Goal: Task Accomplishment & Management: Manage account settings

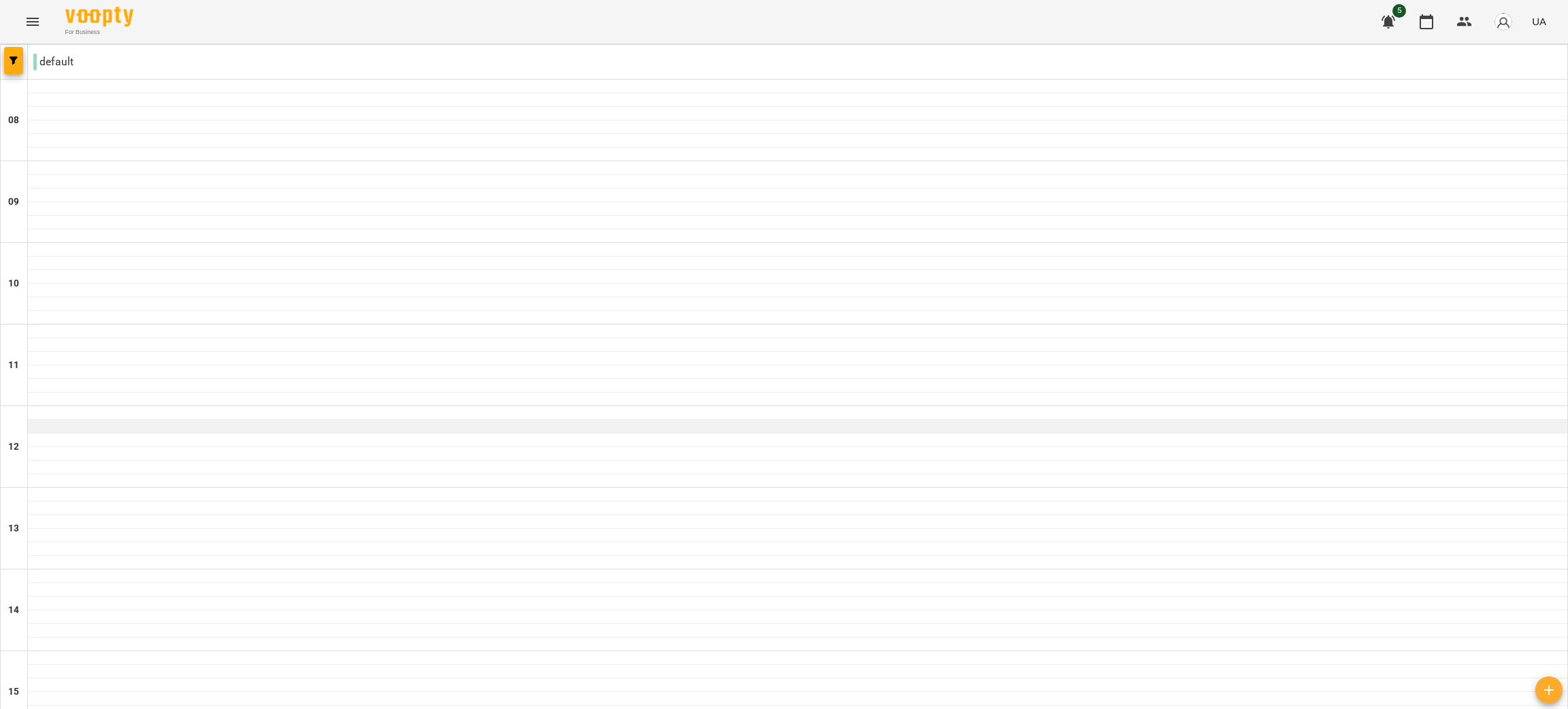
scroll to position [715, 0]
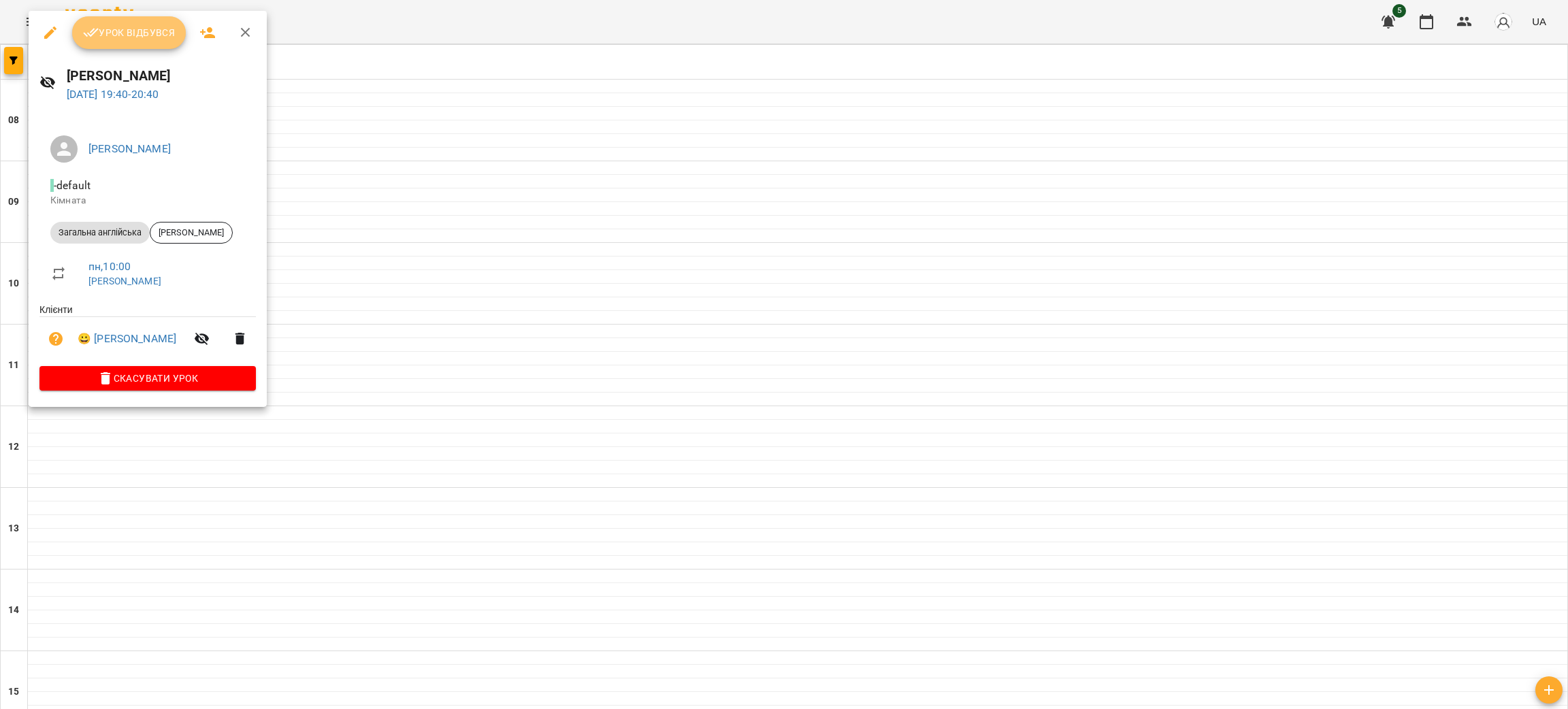
click at [141, 42] on button "Урок відбувся" at bounding box center [129, 32] width 114 height 32
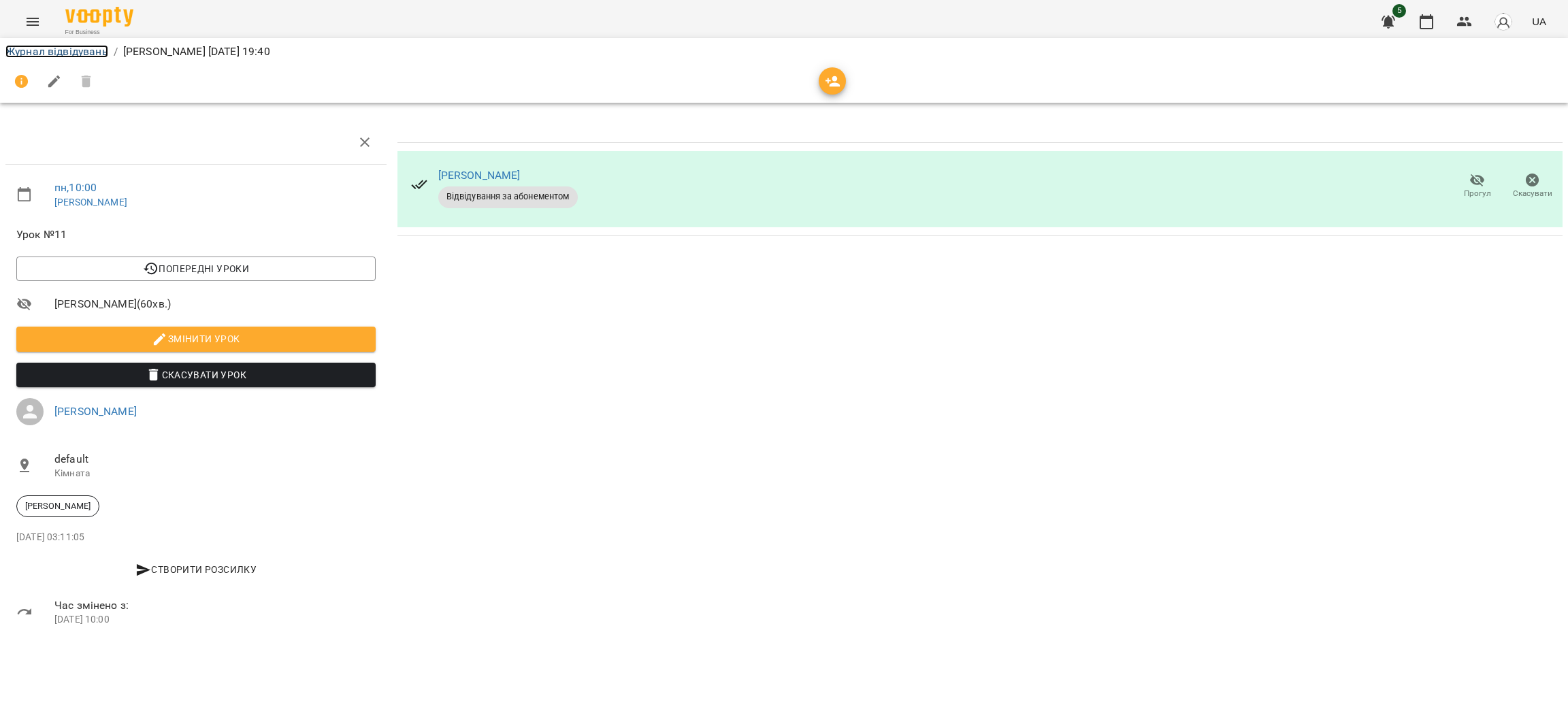
click at [58, 47] on link "Журнал відвідувань" at bounding box center [57, 52] width 103 height 13
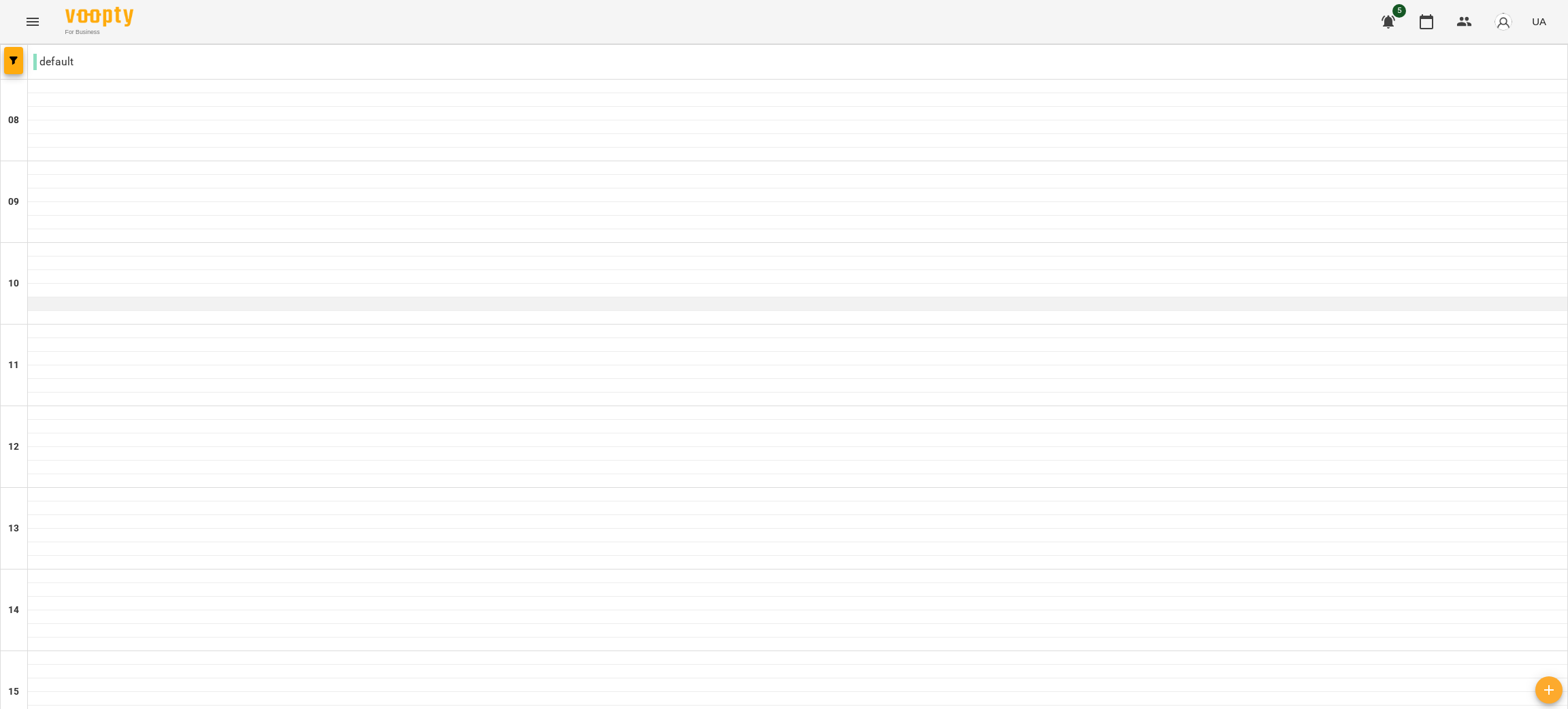
scroll to position [768, 0]
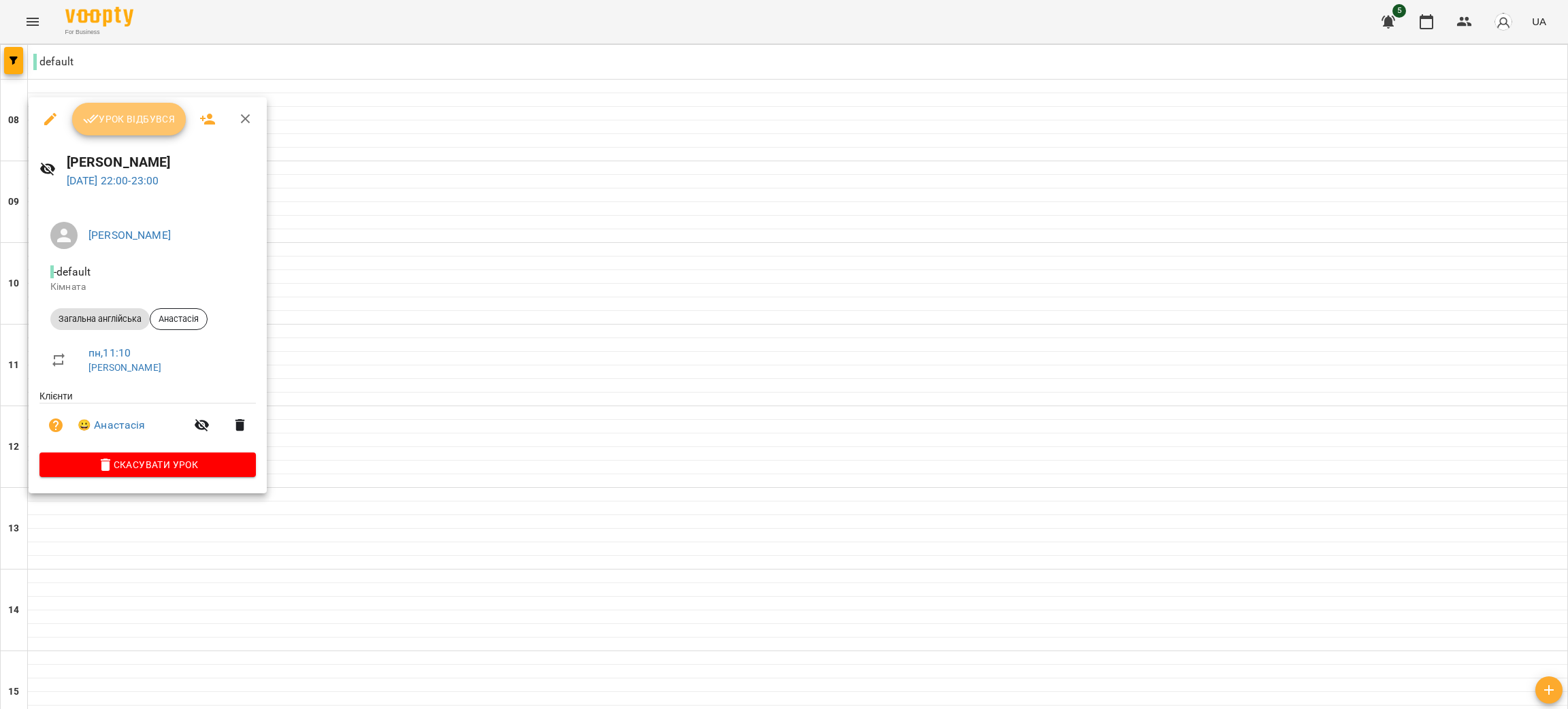
click at [142, 123] on span "Урок відбувся" at bounding box center [129, 119] width 92 height 16
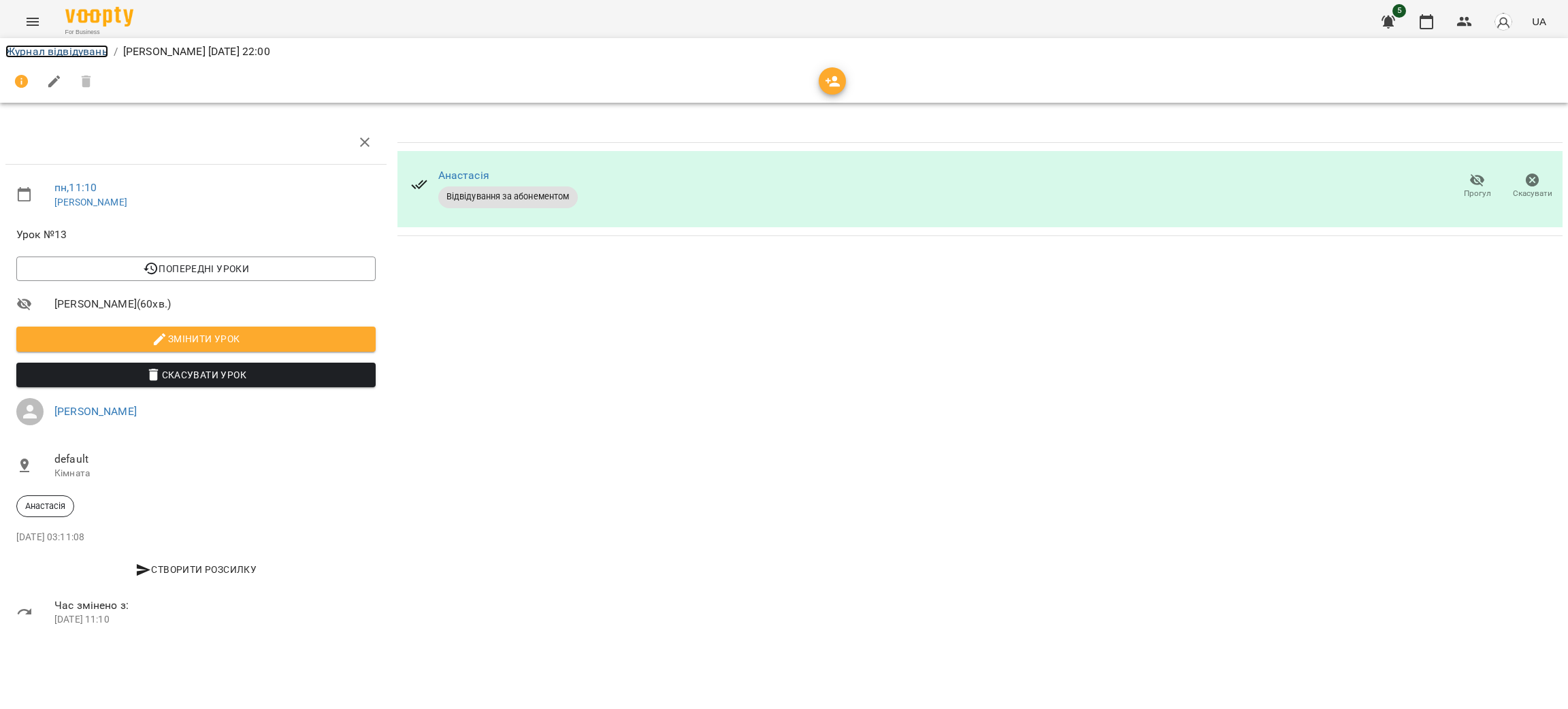
click at [25, 47] on link "Журнал відвідувань" at bounding box center [57, 52] width 103 height 13
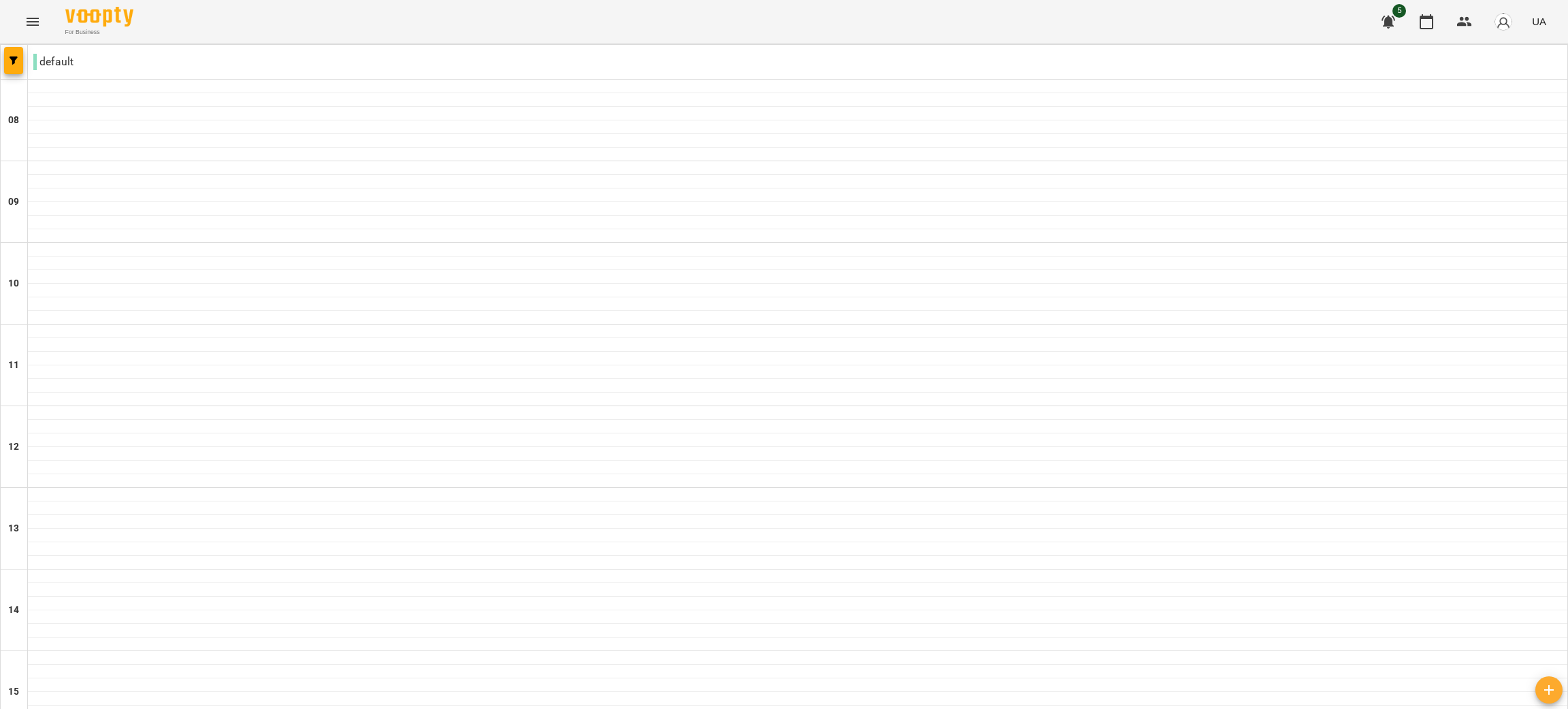
scroll to position [768, 0]
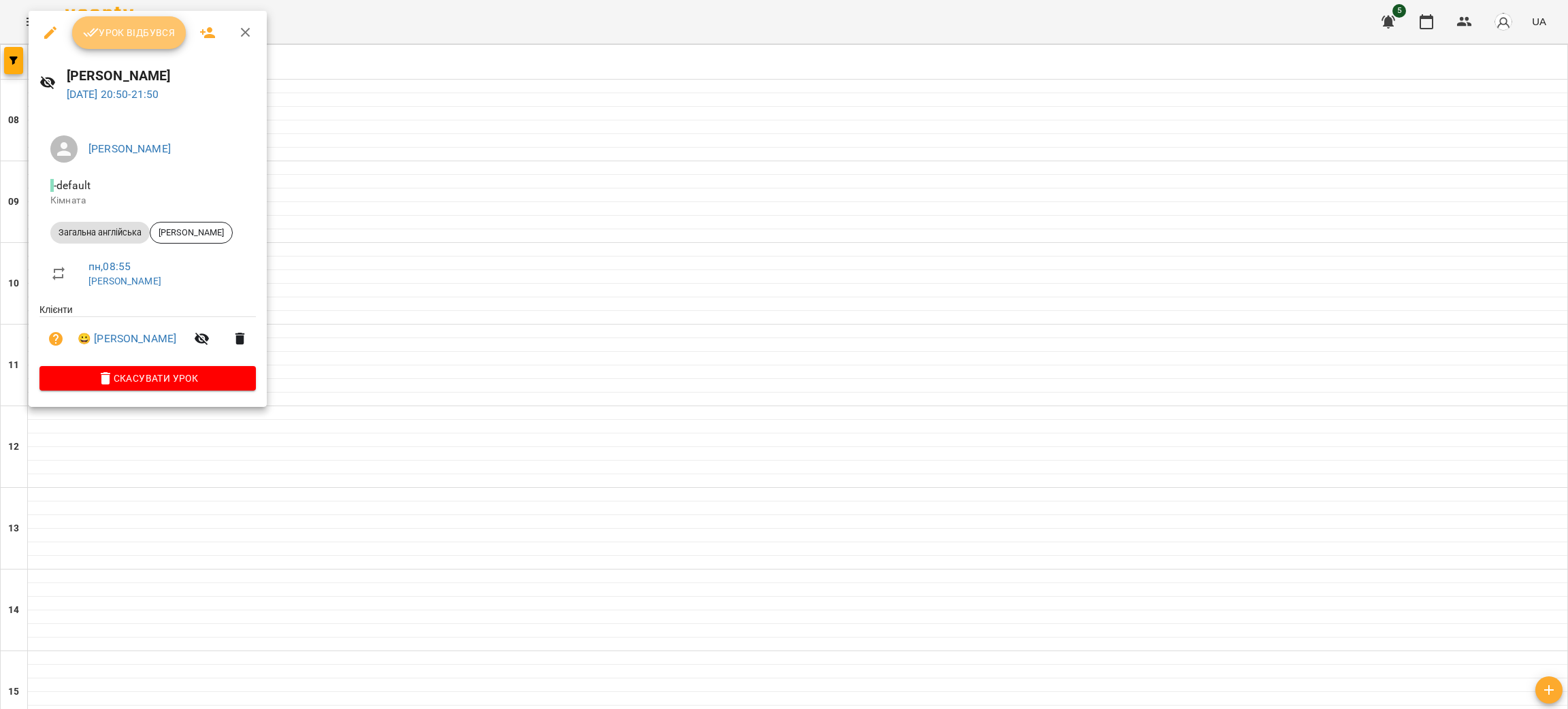
click at [132, 30] on span "Урок відбувся" at bounding box center [129, 32] width 92 height 16
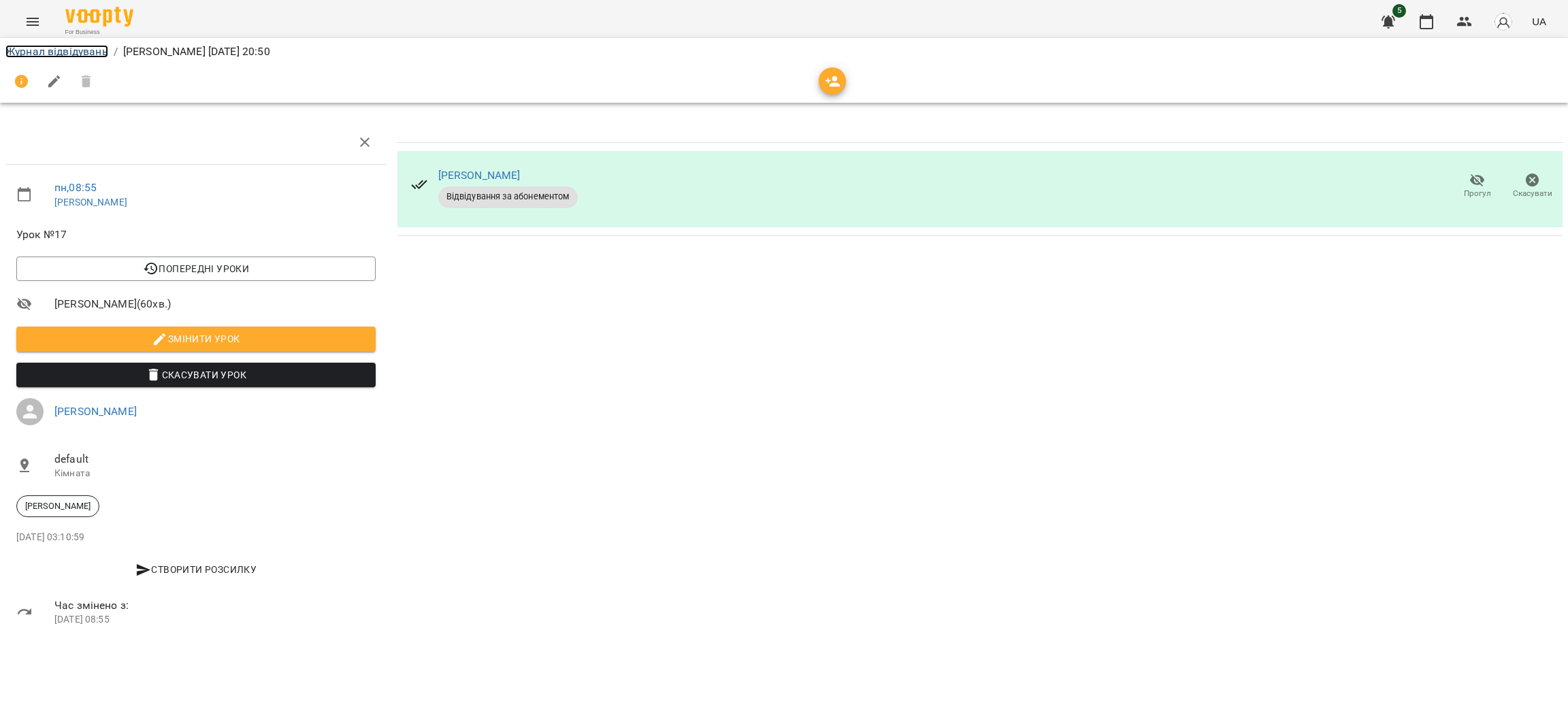
click at [34, 47] on link "Журнал відвідувань" at bounding box center [57, 52] width 103 height 13
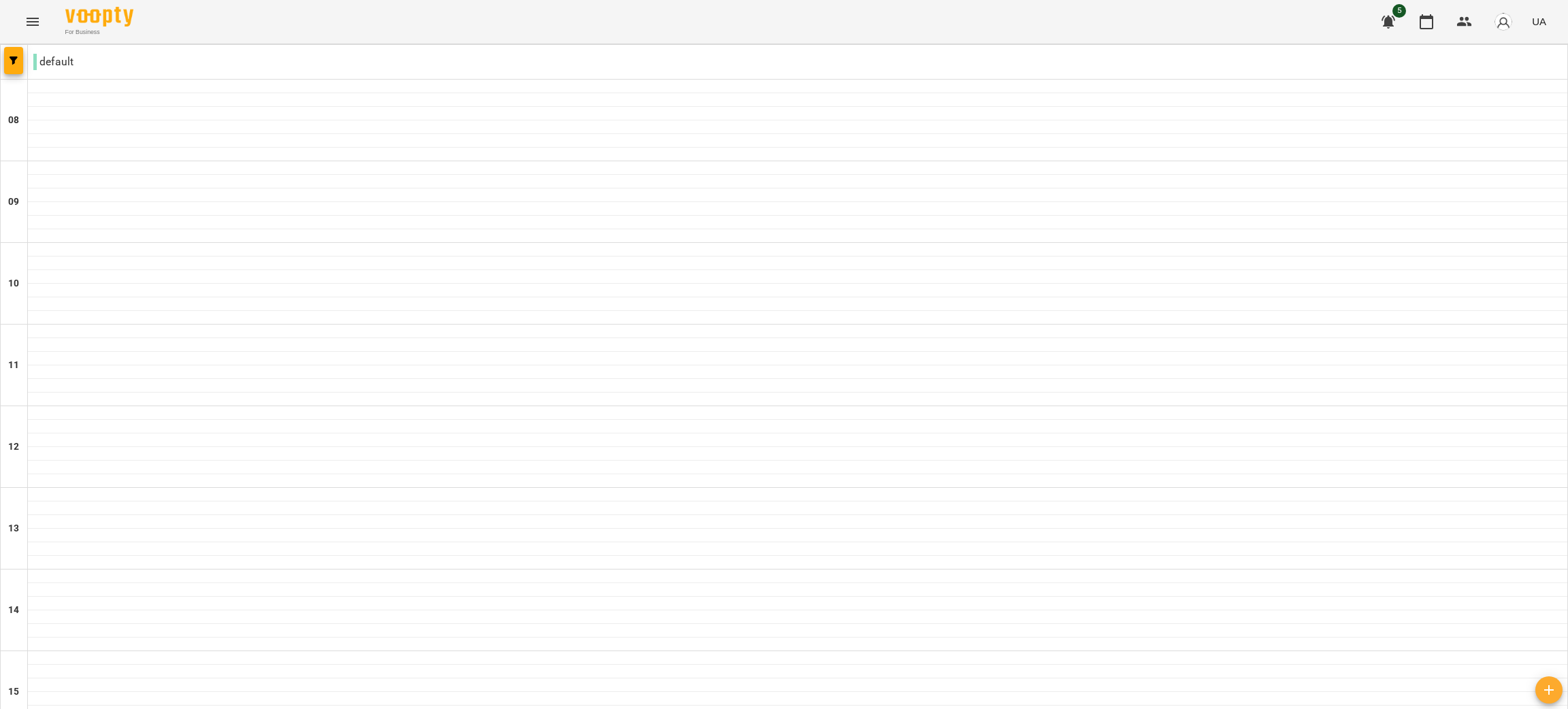
scroll to position [768, 0]
